Goal: Find specific page/section: Find specific page/section

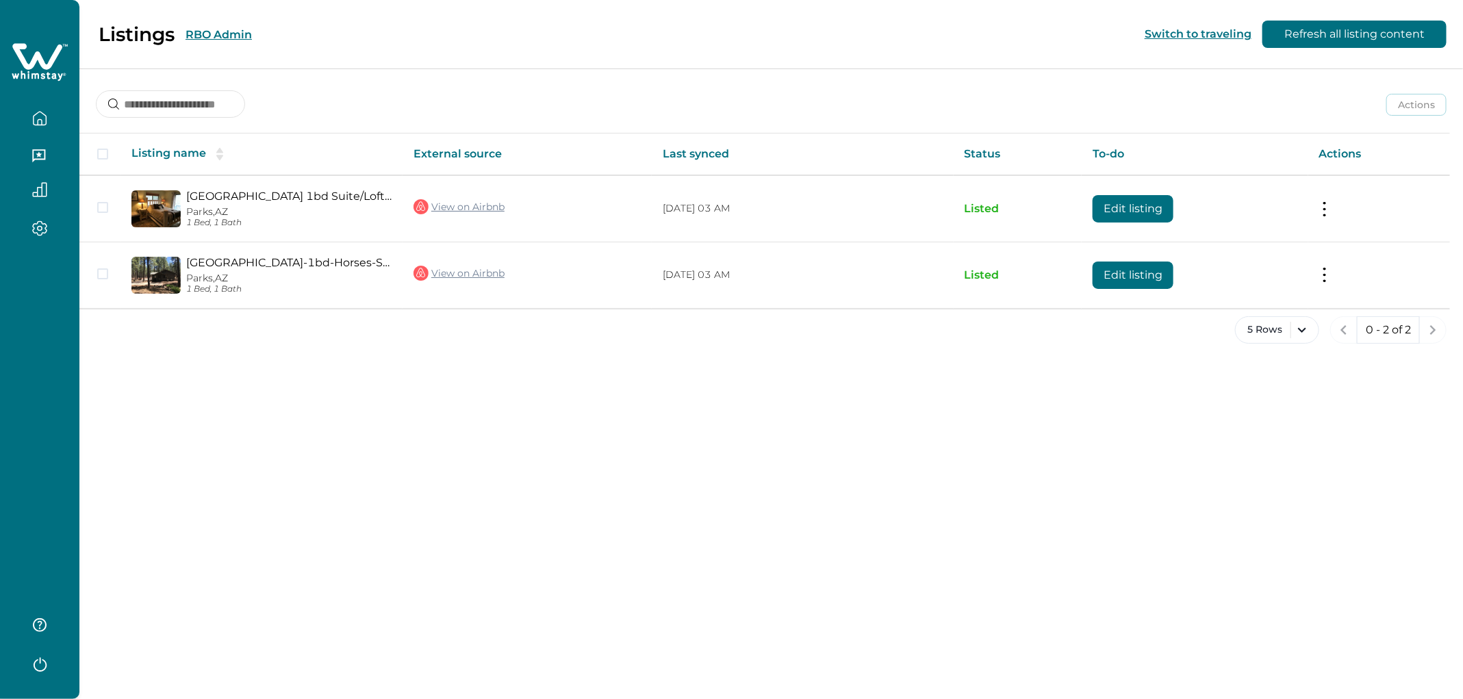
click at [225, 36] on button "RBO Admin" at bounding box center [219, 34] width 66 height 13
